Goal: Task Accomplishment & Management: Use online tool/utility

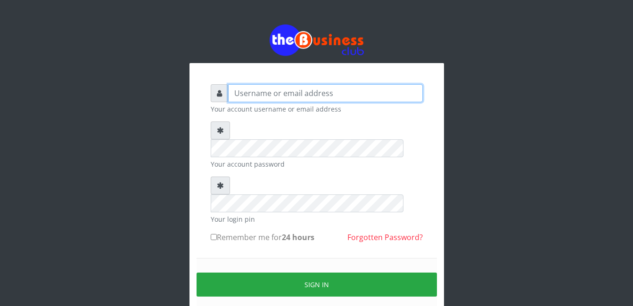
type input "adejimifunmilola829@gmail.com"
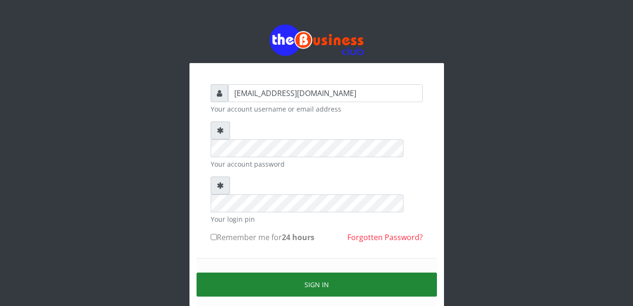
click at [239, 273] on button "Sign in" at bounding box center [317, 285] width 240 height 24
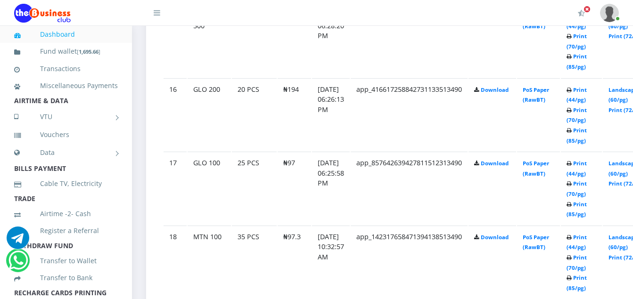
scroll to position [1644, 0]
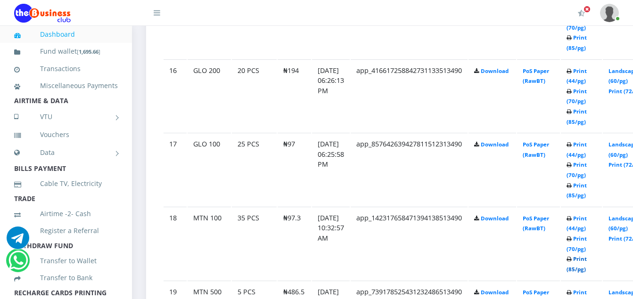
click at [587, 271] on link "Print (85/pg)" at bounding box center [577, 263] width 20 height 17
